Goal: Find specific page/section: Find specific page/section

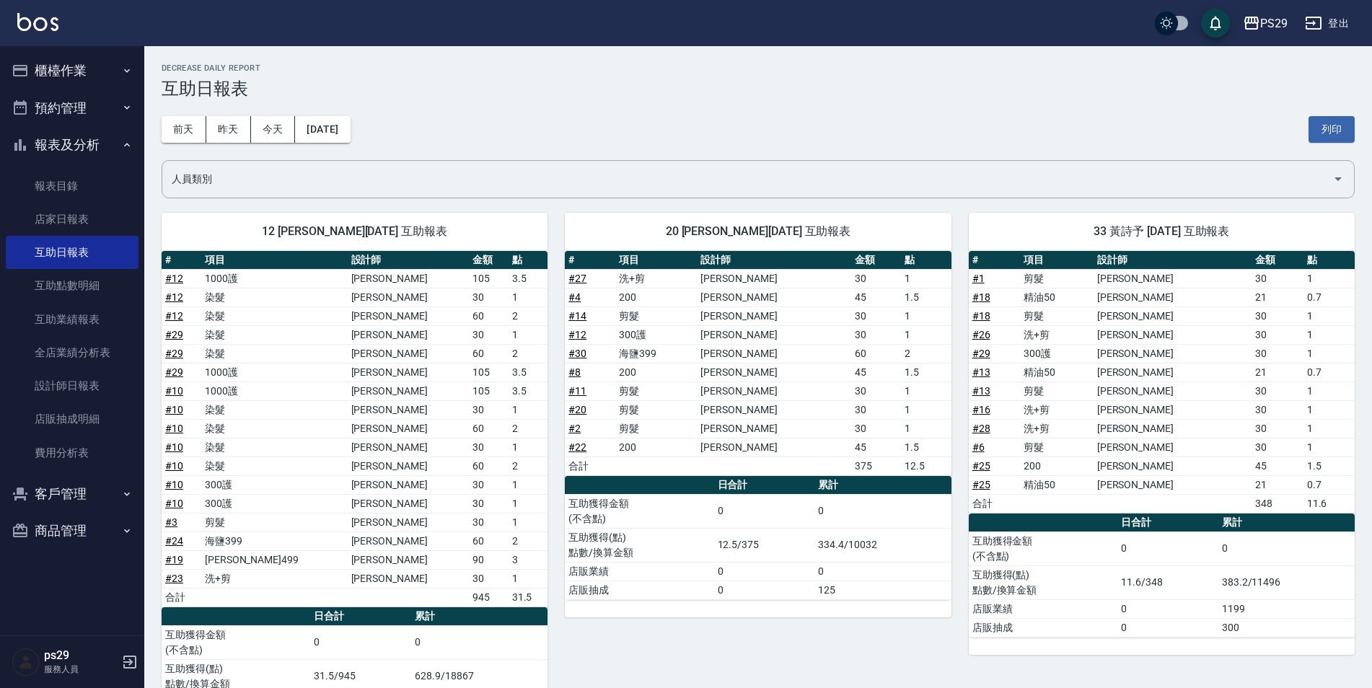
scroll to position [72, 0]
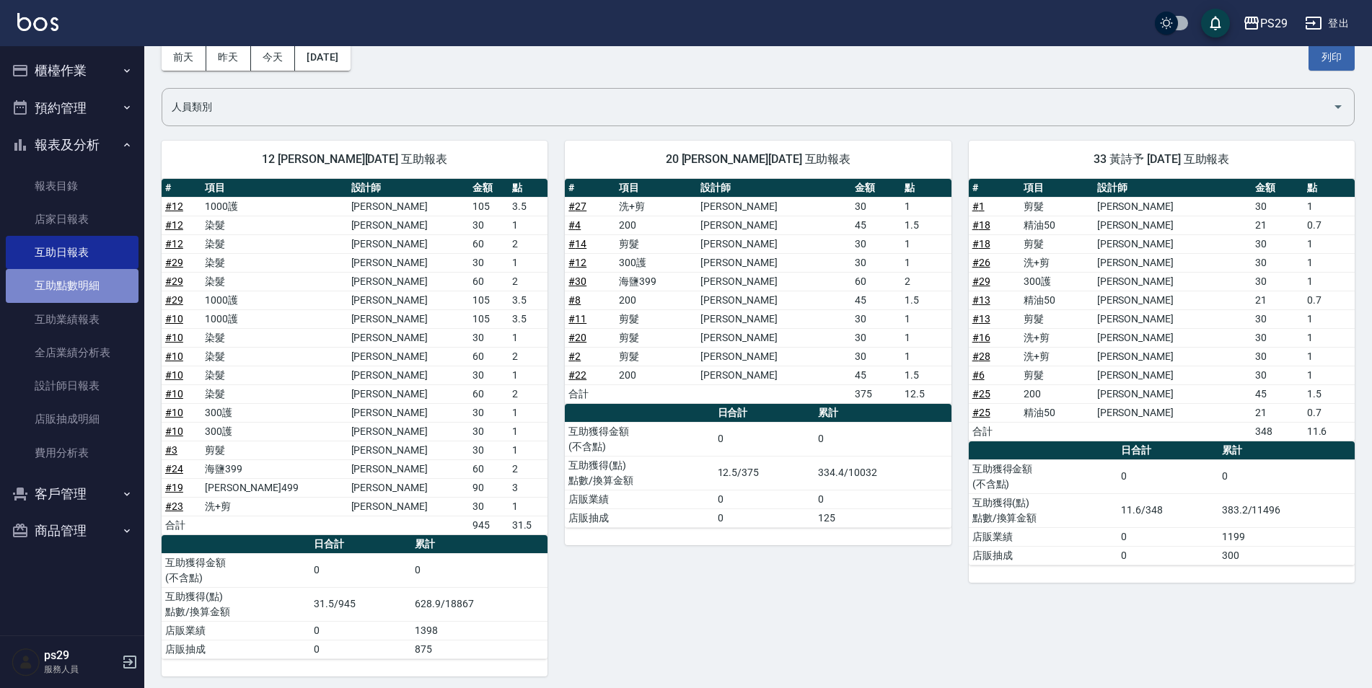
click at [96, 283] on link "互助點數明細" at bounding box center [72, 285] width 133 height 33
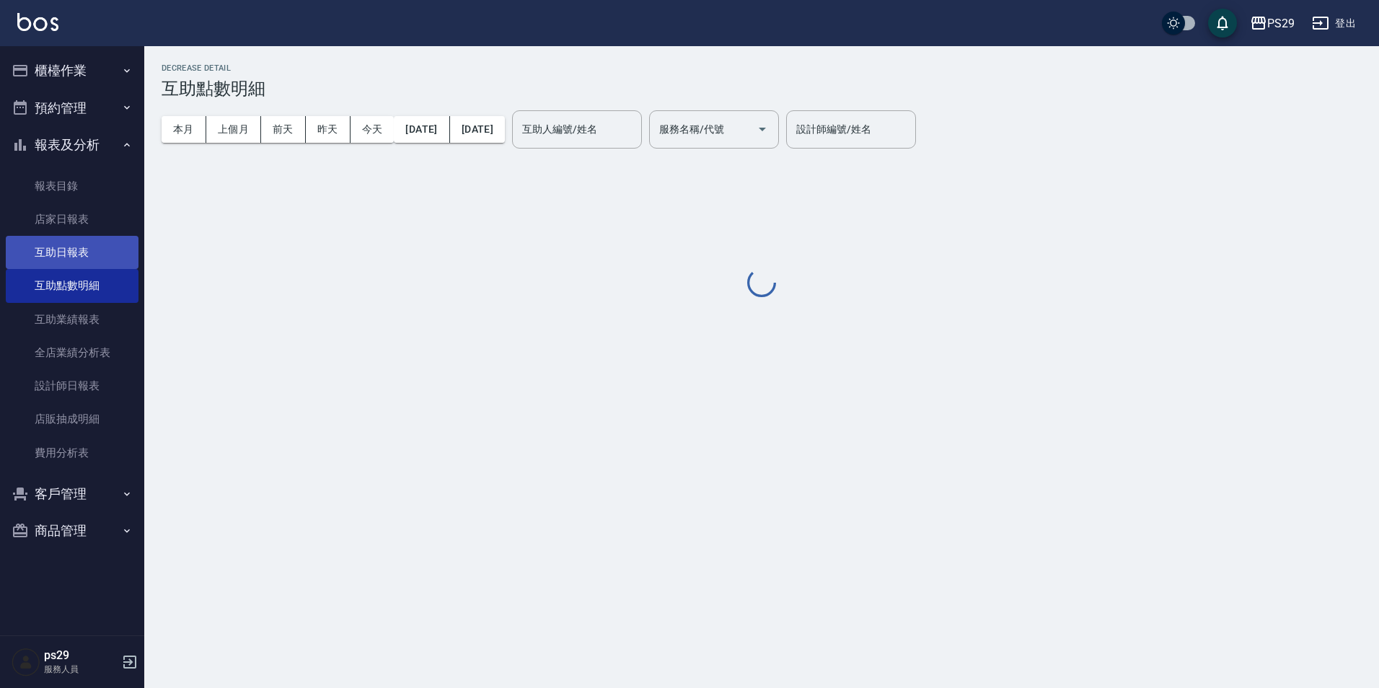
click at [84, 249] on link "互助日報表" at bounding box center [72, 252] width 133 height 33
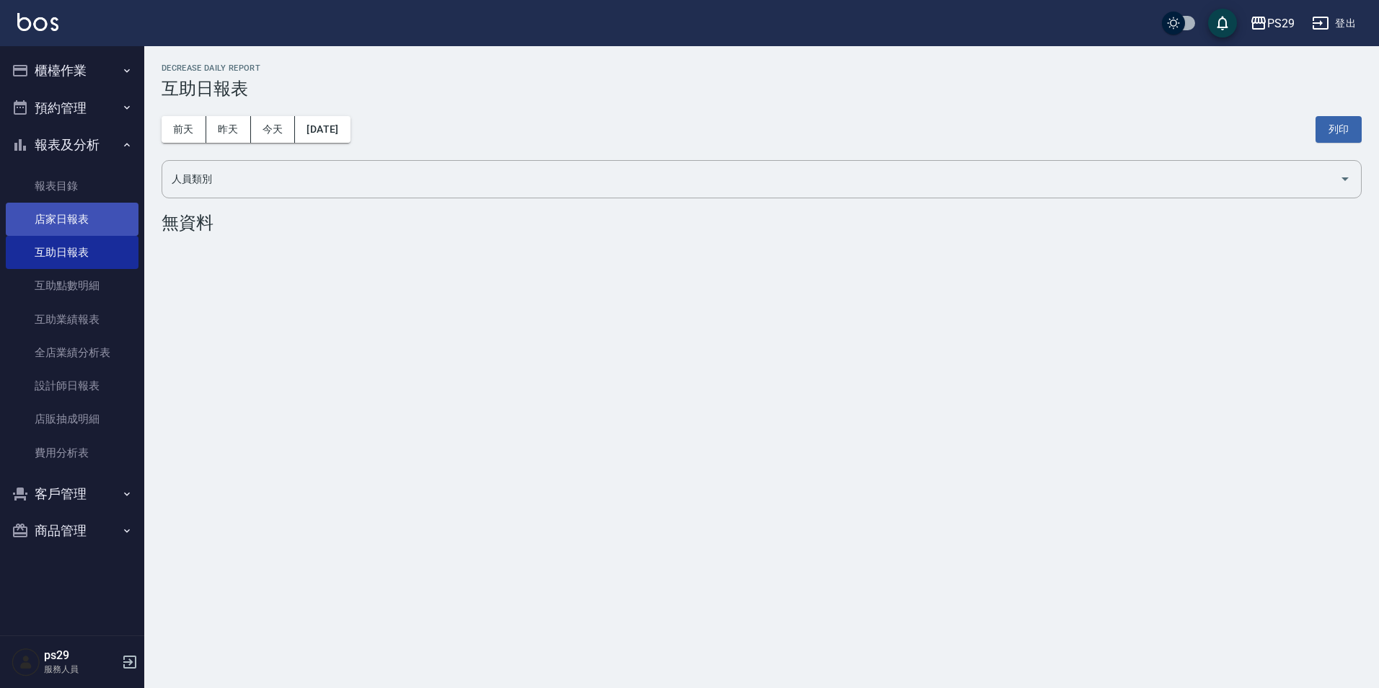
click at [86, 226] on link "店家日報表" at bounding box center [72, 219] width 133 height 33
click at [65, 259] on link "互助日報表" at bounding box center [72, 252] width 133 height 33
click at [226, 122] on button "昨天" at bounding box center [228, 129] width 45 height 27
